Goal: Find specific page/section

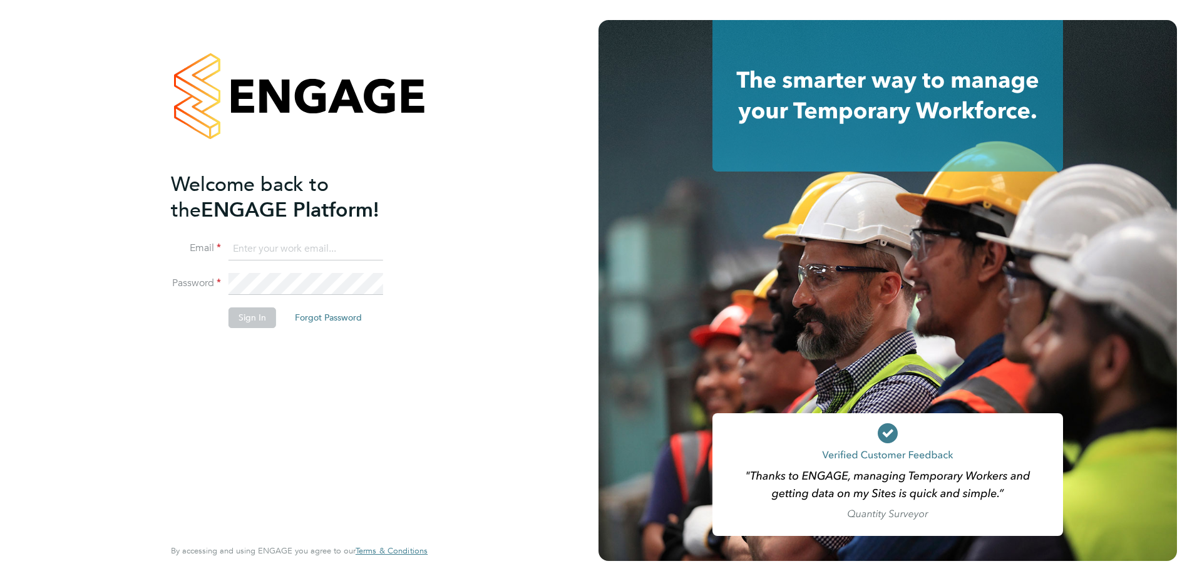
type input "[PERSON_NAME][EMAIL_ADDRESS][DOMAIN_NAME]"
click at [251, 317] on button "Sign In" at bounding box center [253, 317] width 48 height 20
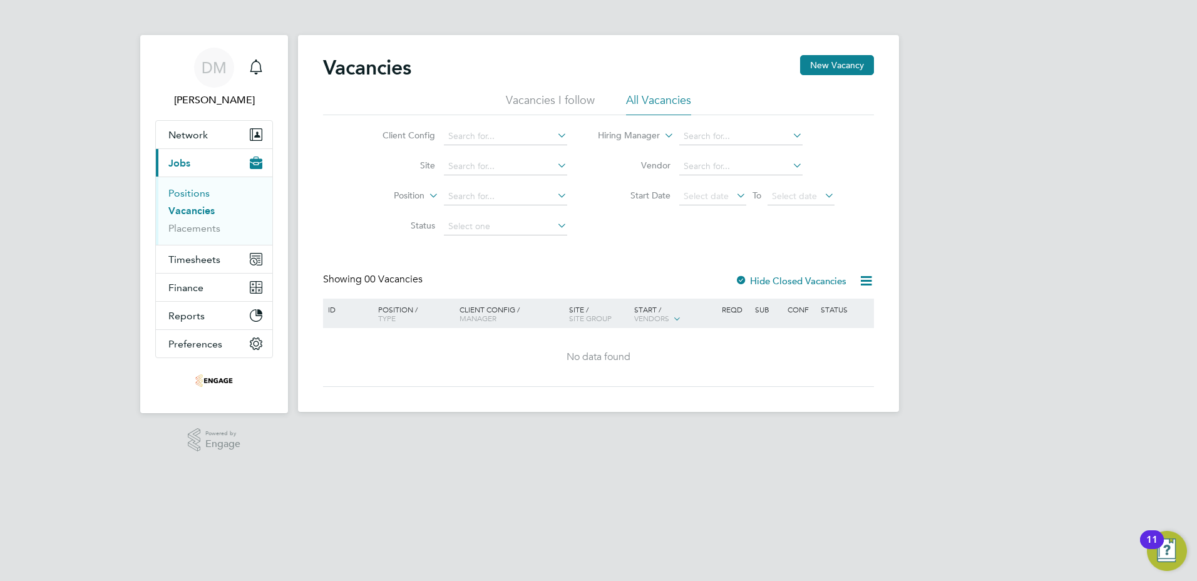
click at [193, 195] on link "Positions" at bounding box center [188, 193] width 41 height 12
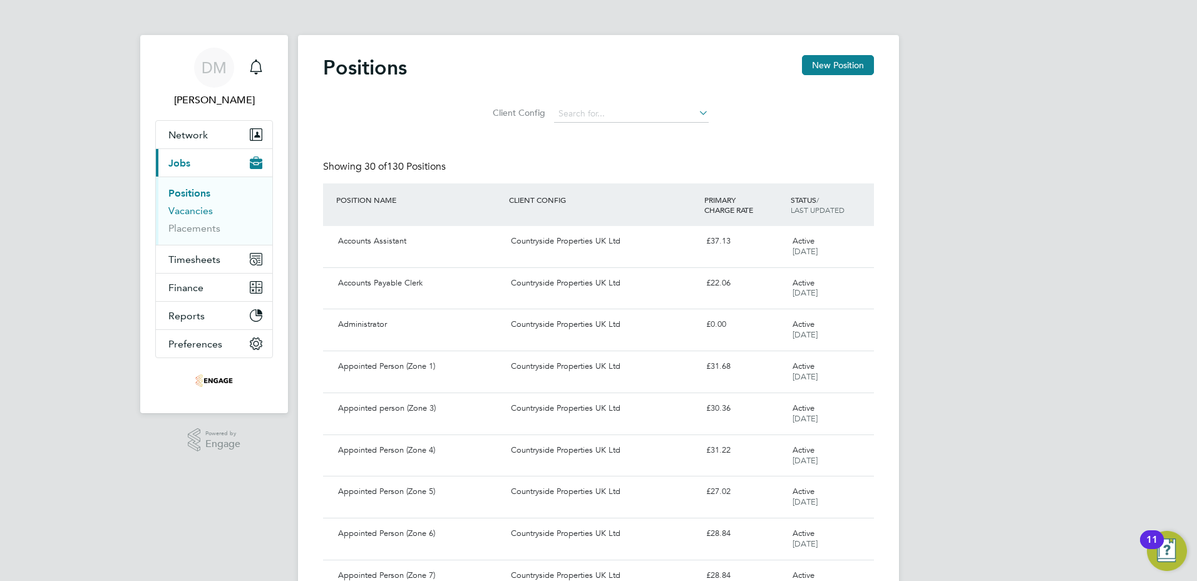
click at [198, 210] on link "Vacancies" at bounding box center [190, 211] width 44 height 12
